Goal: Task Accomplishment & Management: Use online tool/utility

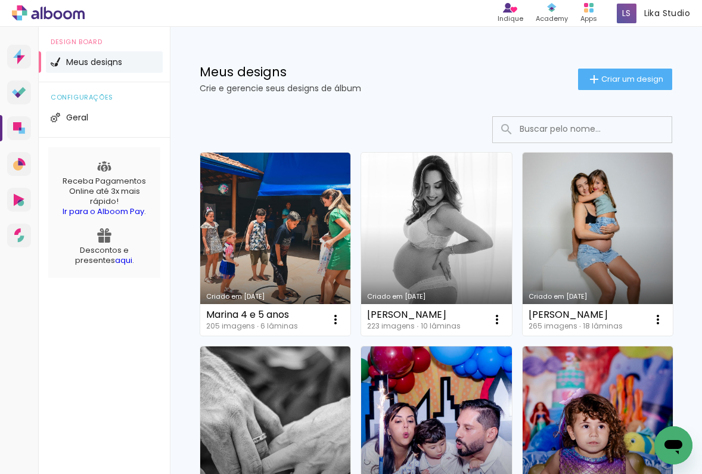
click at [434, 251] on link "Criado em [DATE]" at bounding box center [436, 244] width 150 height 183
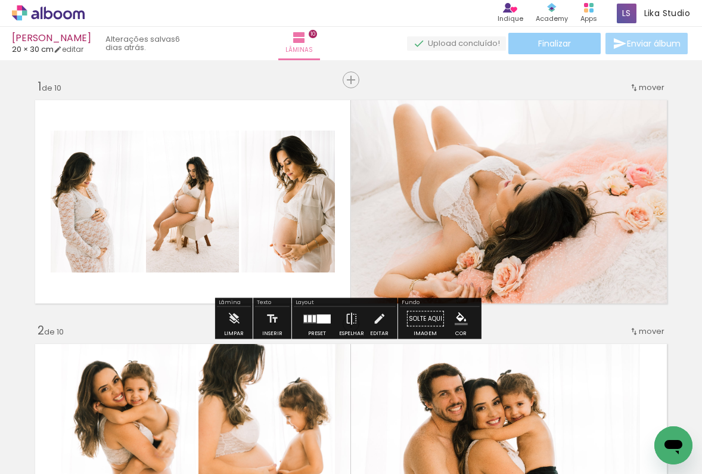
click at [558, 42] on span "Finalizar" at bounding box center [554, 43] width 33 height 8
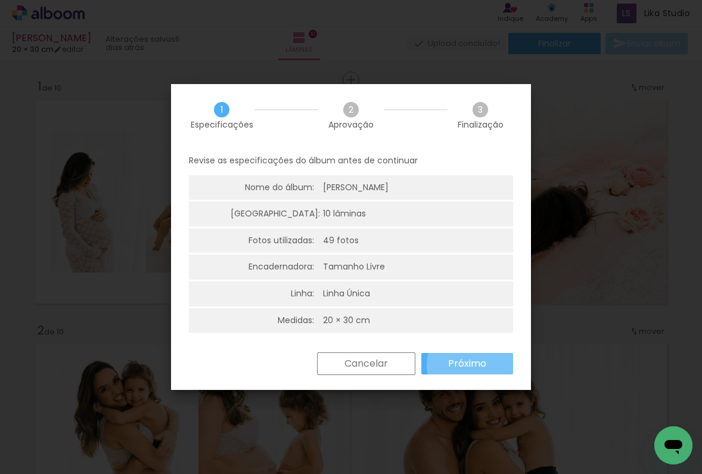
click at [0, 0] on slot "Próximo" at bounding box center [0, 0] width 0 height 0
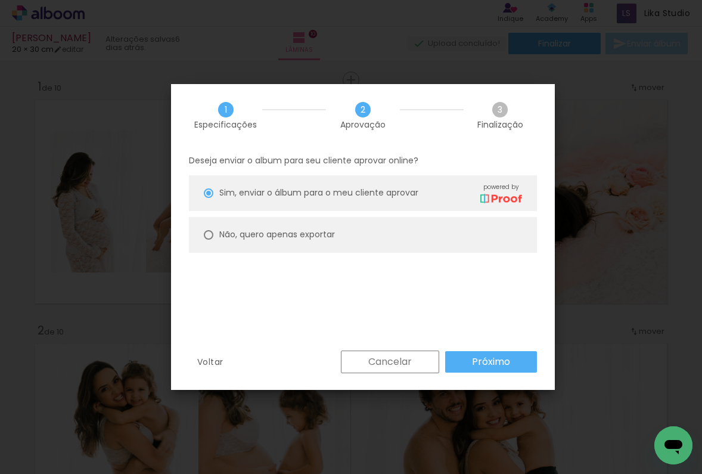
click at [0, 0] on slot "Não, quero apenas exportar" at bounding box center [0, 0] width 0 height 0
type paper-radio-button "on"
click at [0, 0] on slot "Próximo" at bounding box center [0, 0] width 0 height 0
type input "Alta, 300 DPI"
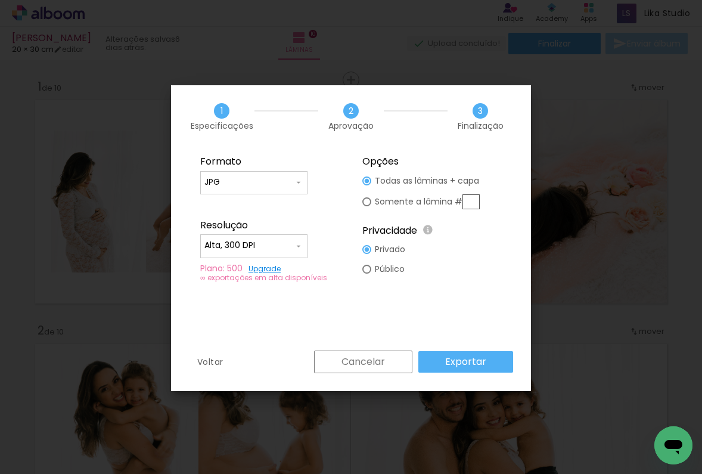
click at [283, 244] on input "Alta, 300 DPI" at bounding box center [248, 245] width 89 height 12
click at [291, 244] on paper-item "Alta, 300 DPI" at bounding box center [253, 244] width 107 height 24
click at [494, 361] on paper-button "Exportar" at bounding box center [465, 361] width 95 height 21
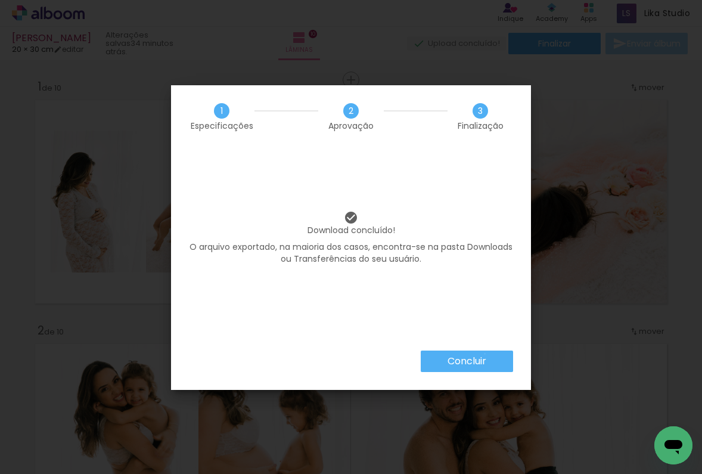
click at [484, 353] on paper-button "Concluir" at bounding box center [467, 360] width 92 height 21
